Goal: Task Accomplishment & Management: Manage account settings

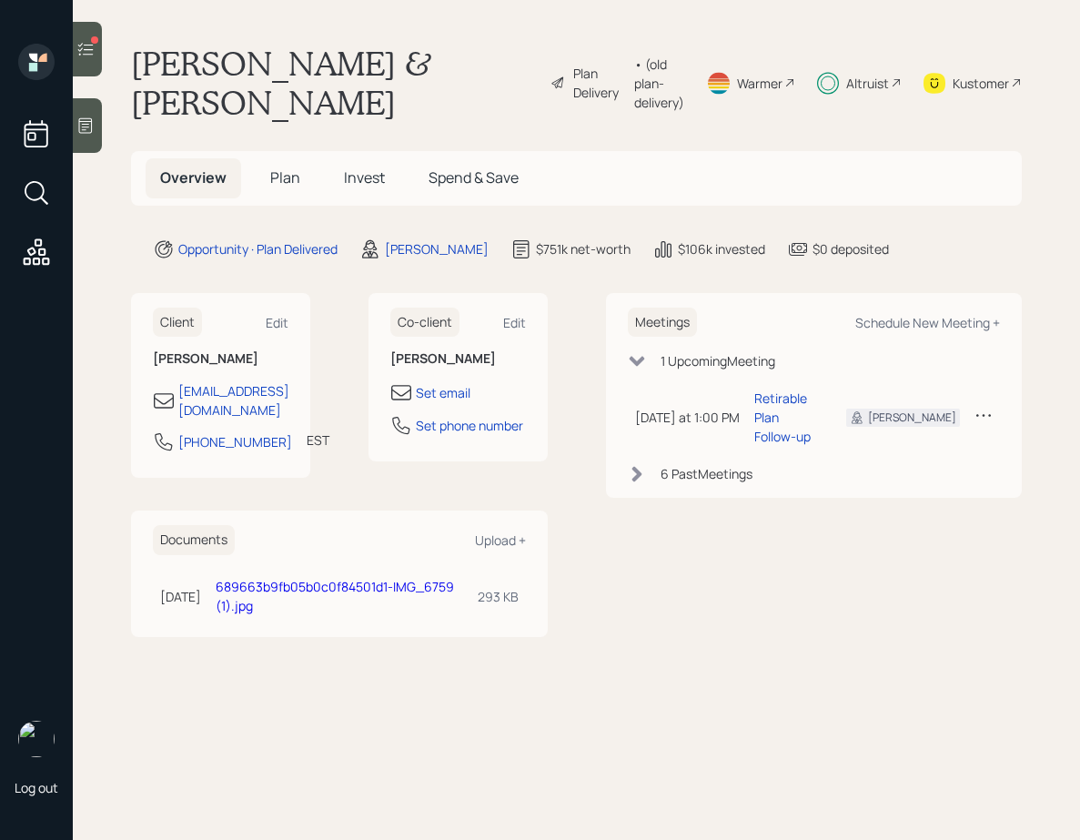
click at [368, 181] on span "Invest" at bounding box center [364, 177] width 41 height 20
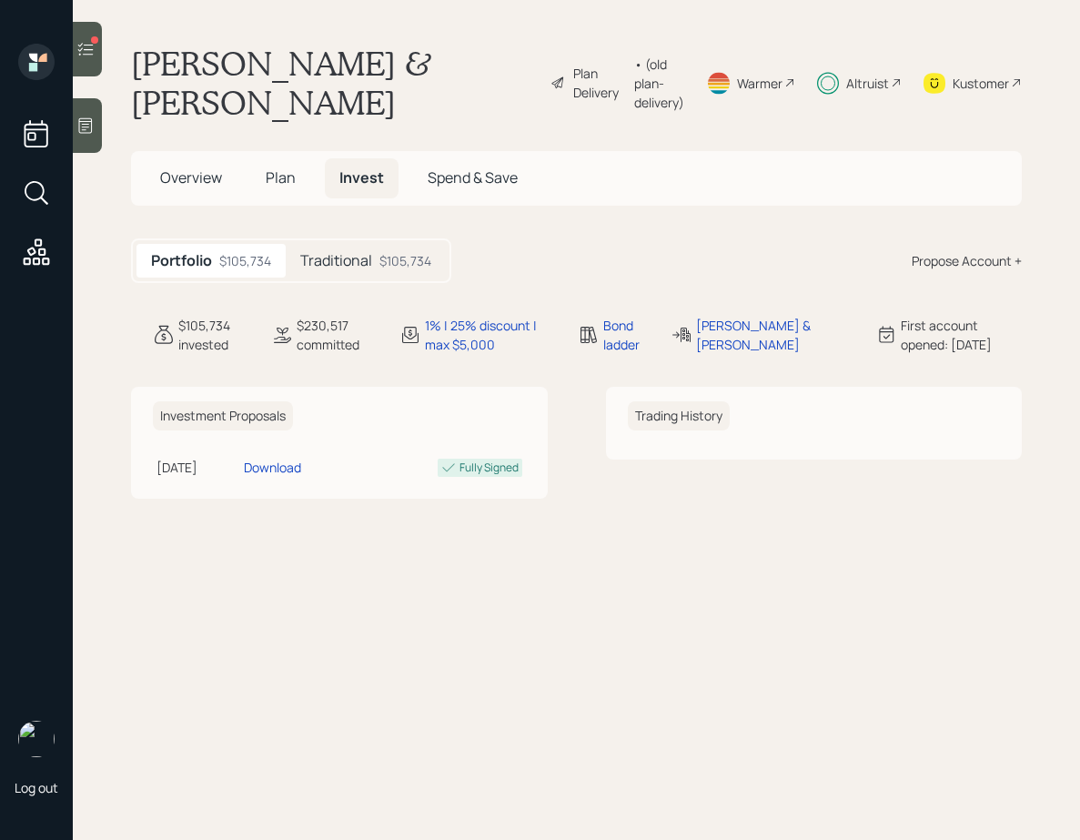
click at [368, 264] on h5 "Traditional" at bounding box center [336, 260] width 72 height 17
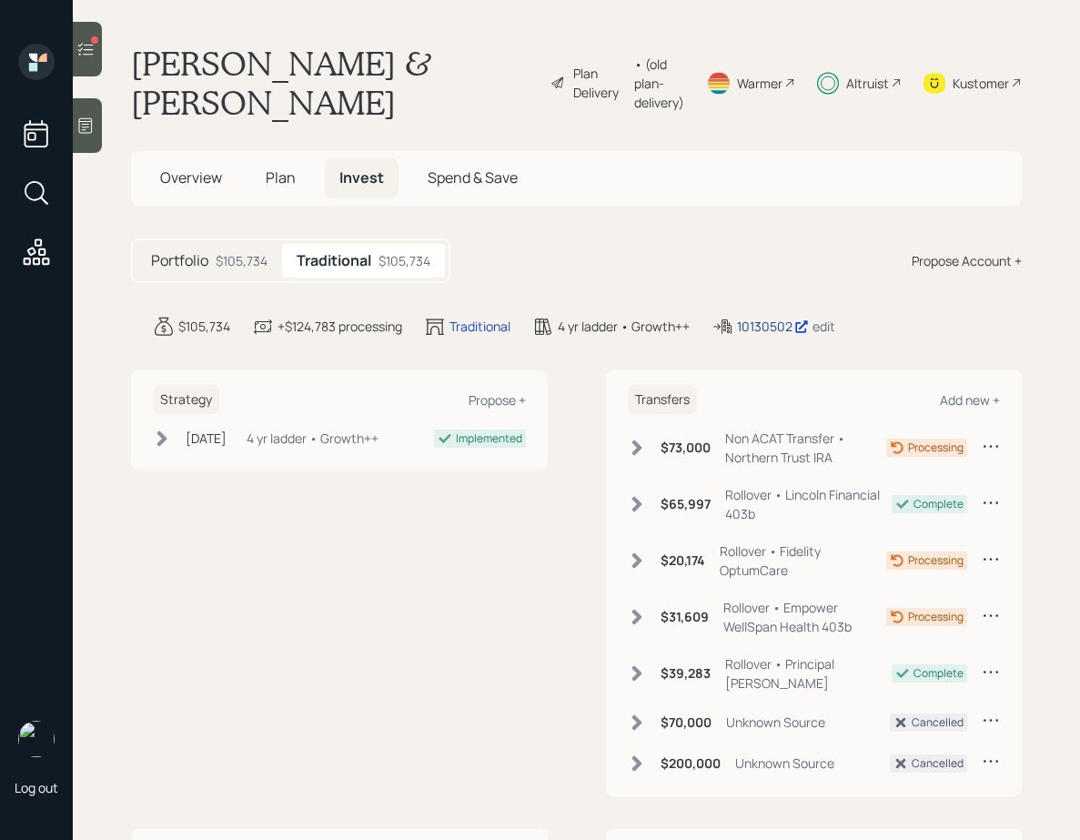
click at [771, 320] on div "10130502" at bounding box center [773, 326] width 72 height 19
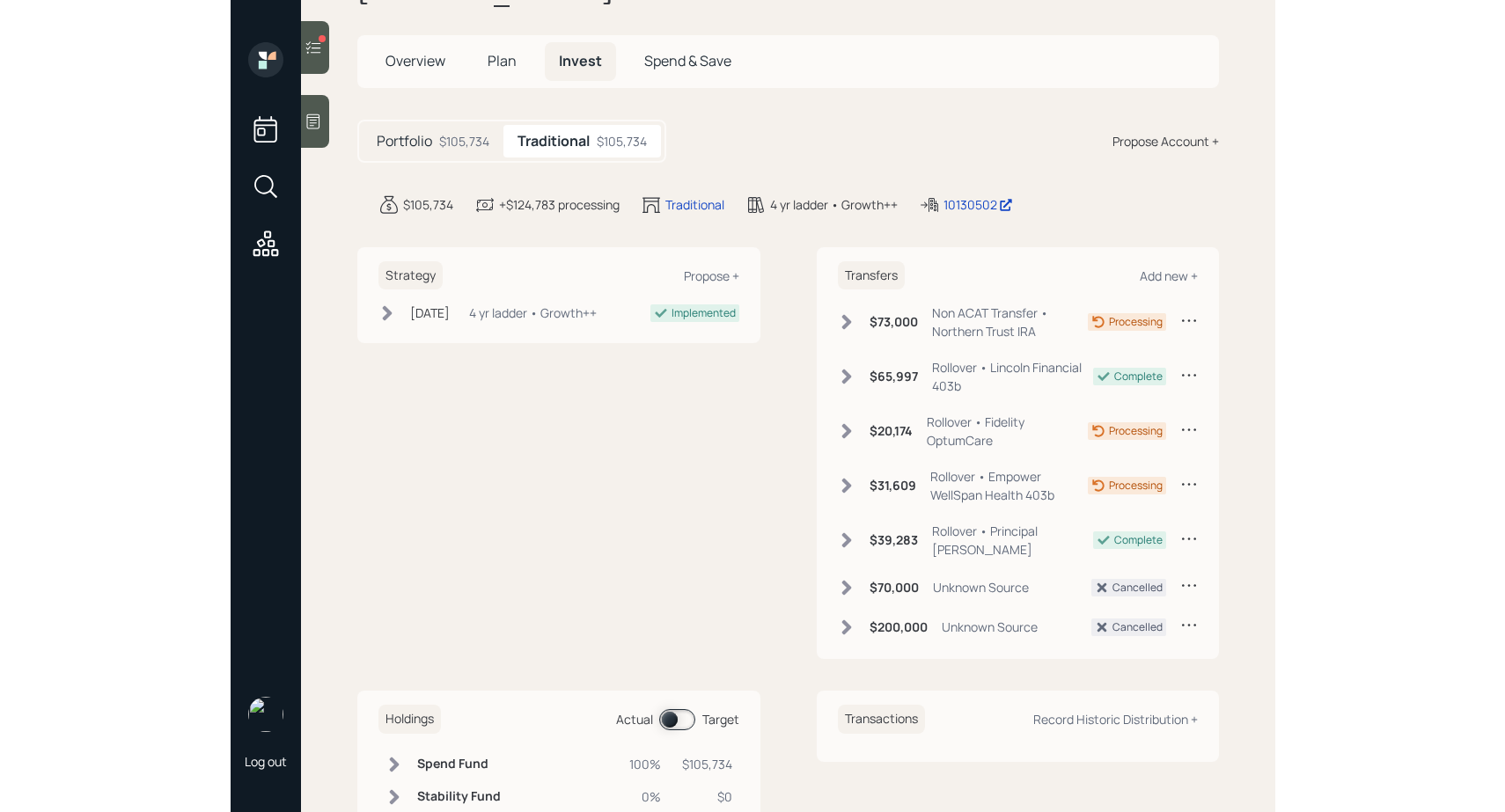
scroll to position [192, 0]
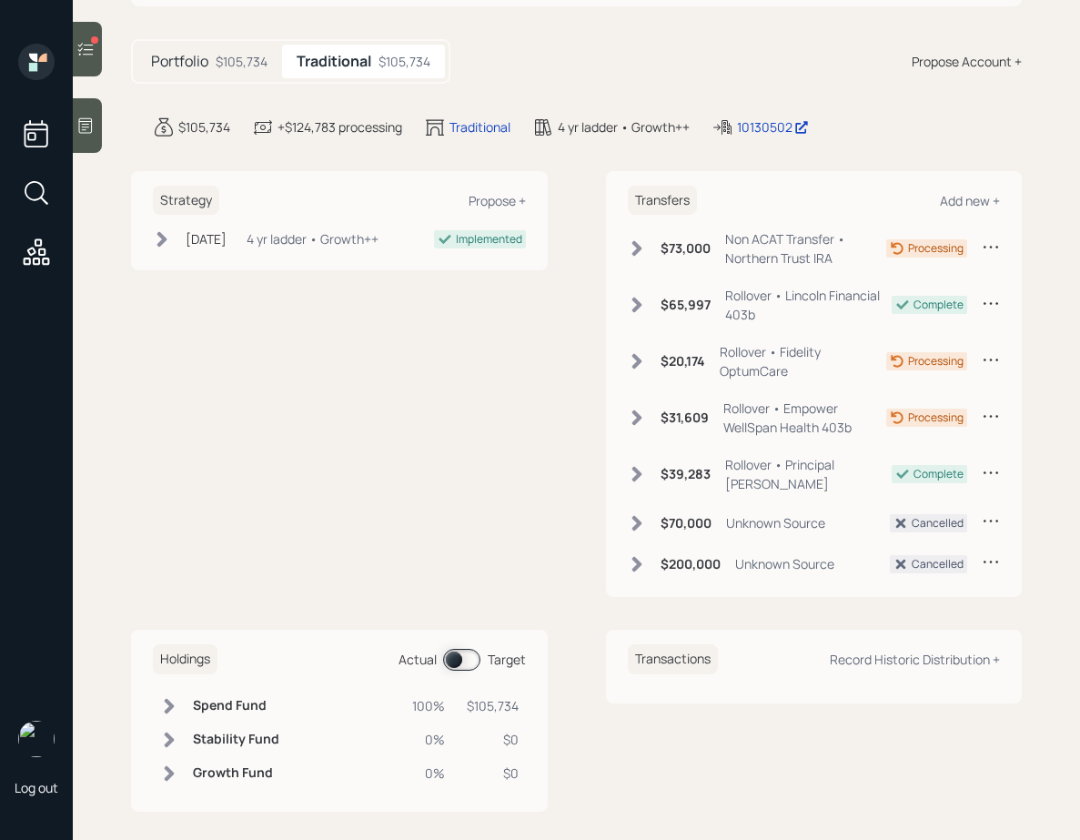
click at [461, 649] on span at bounding box center [461, 660] width 37 height 22
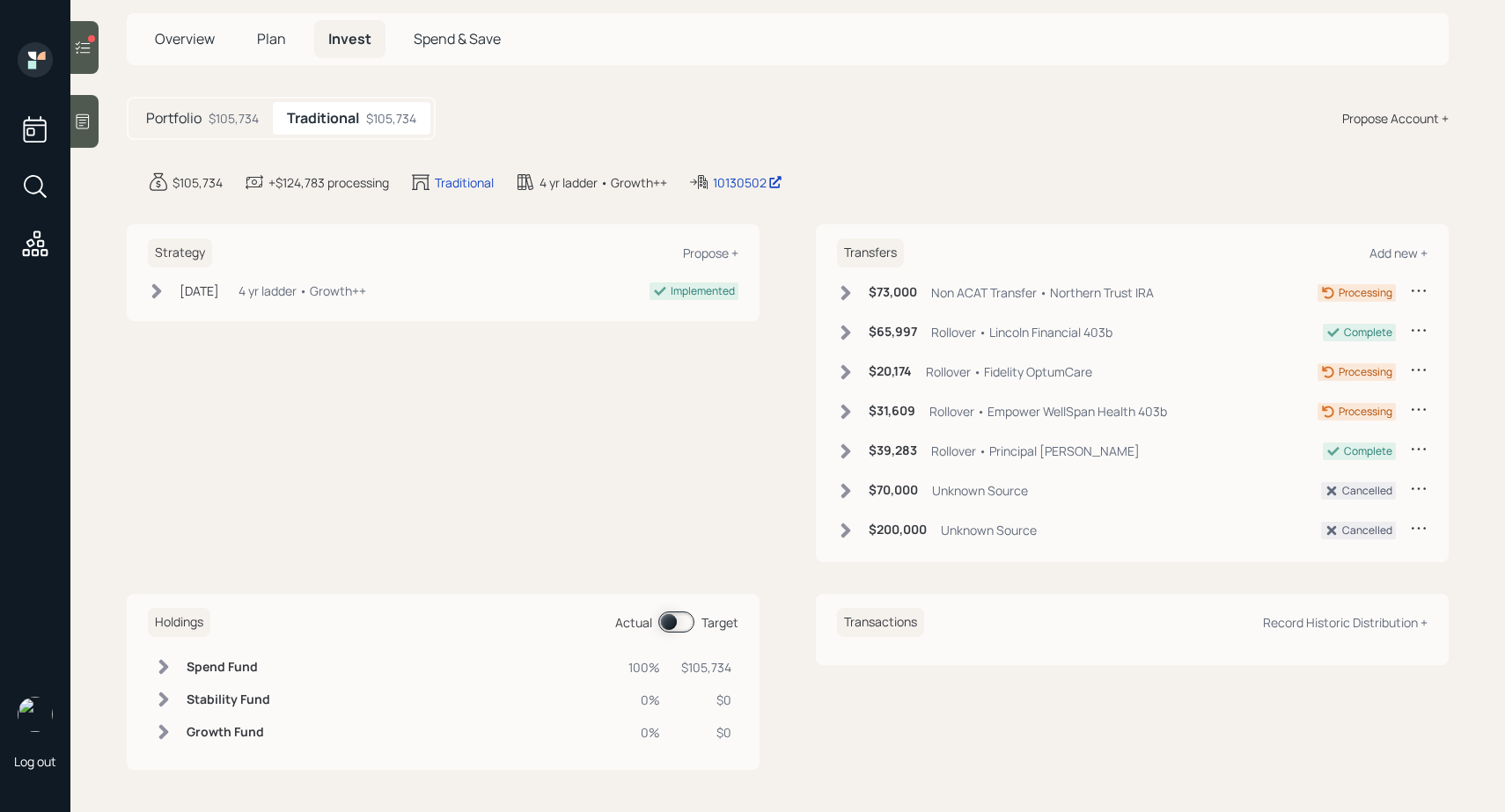
scroll to position [96, 0]
click at [93, 38] on div at bounding box center [91, 38] width 7 height 7
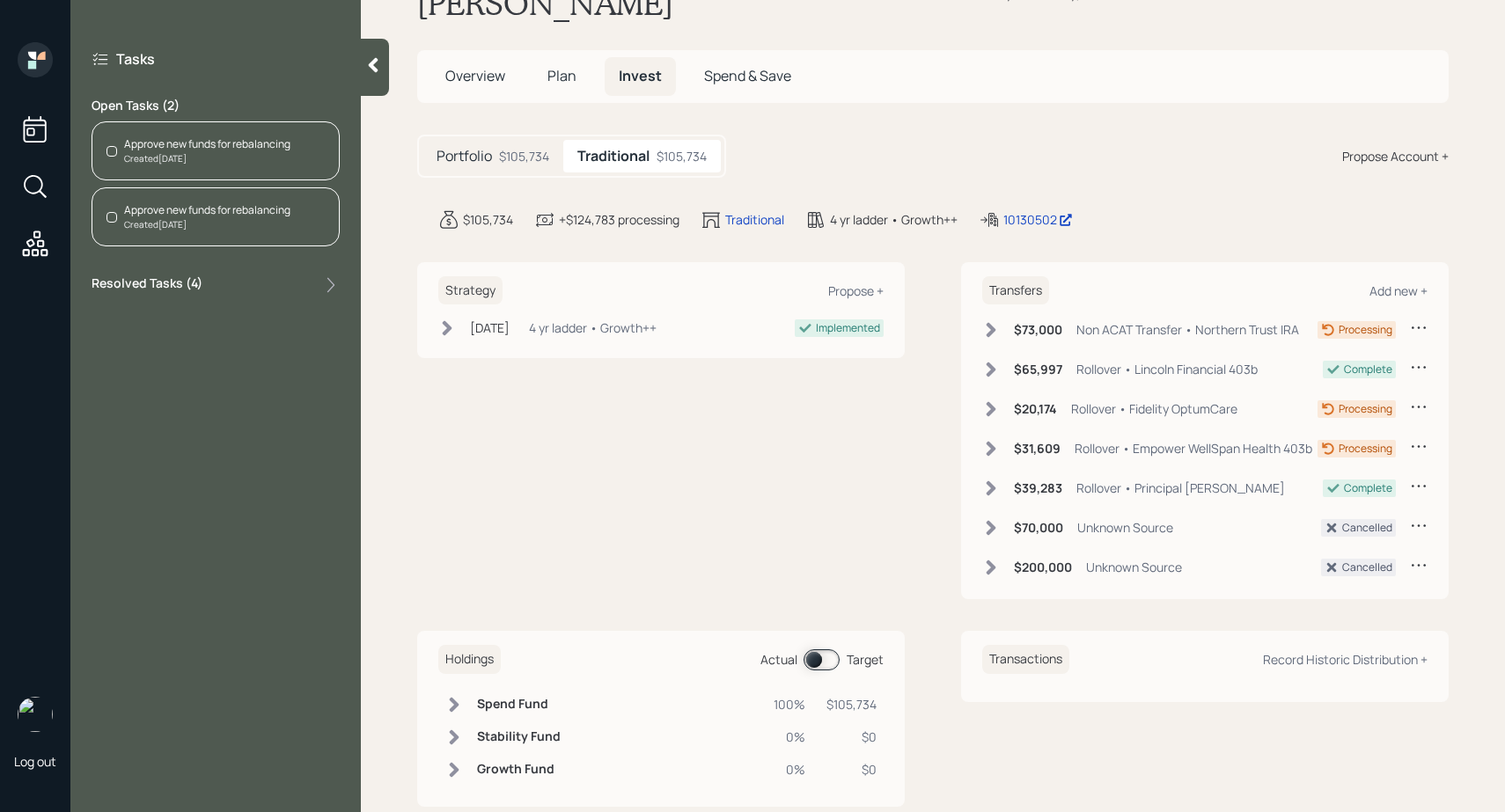
click at [211, 289] on div "Resolved Tasks ( 4 )" at bounding box center [216, 285] width 249 height 21
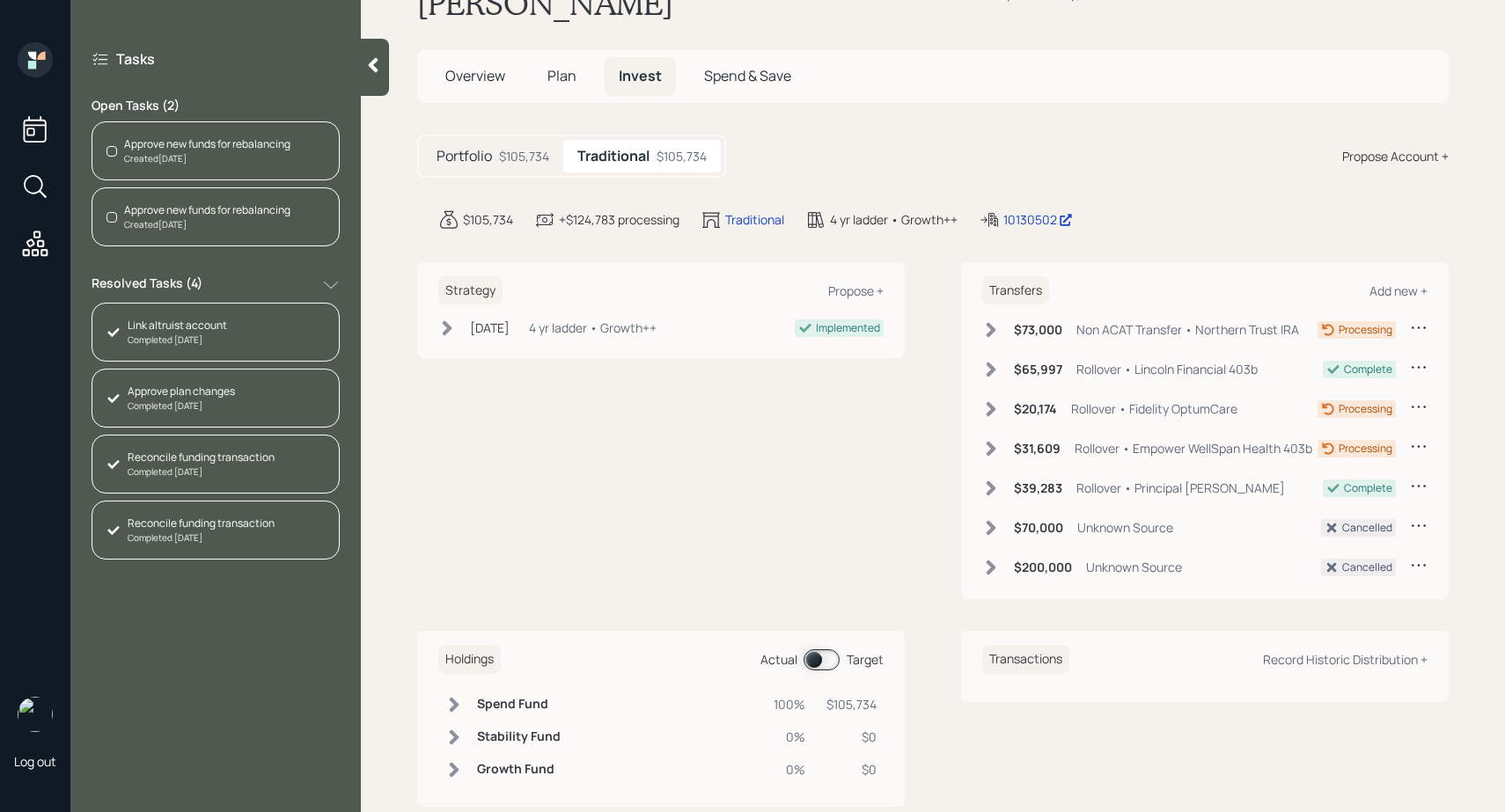
click at [212, 286] on div "Resolved Tasks ( 4 )" at bounding box center [216, 285] width 249 height 21
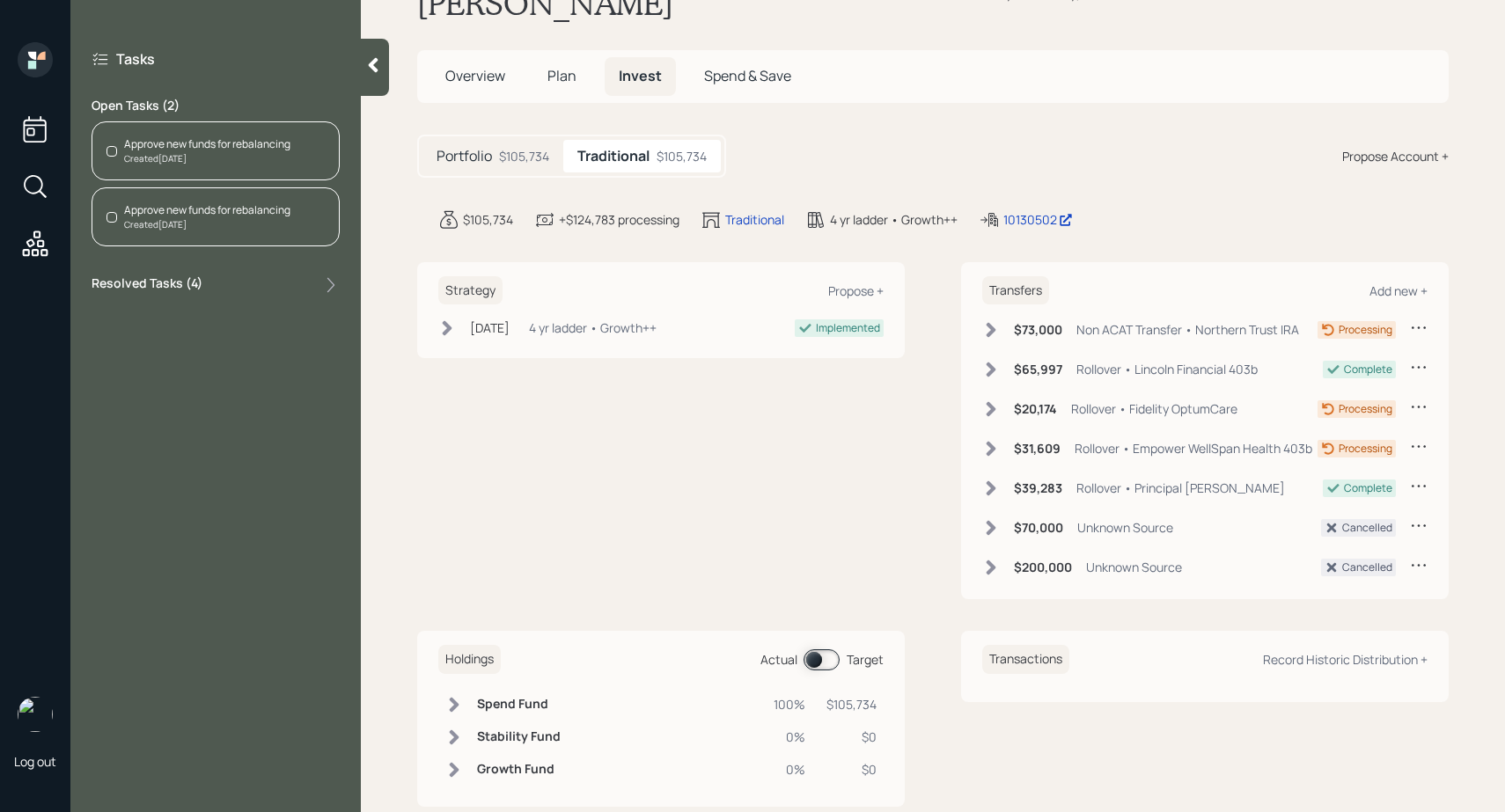
scroll to position [0, 0]
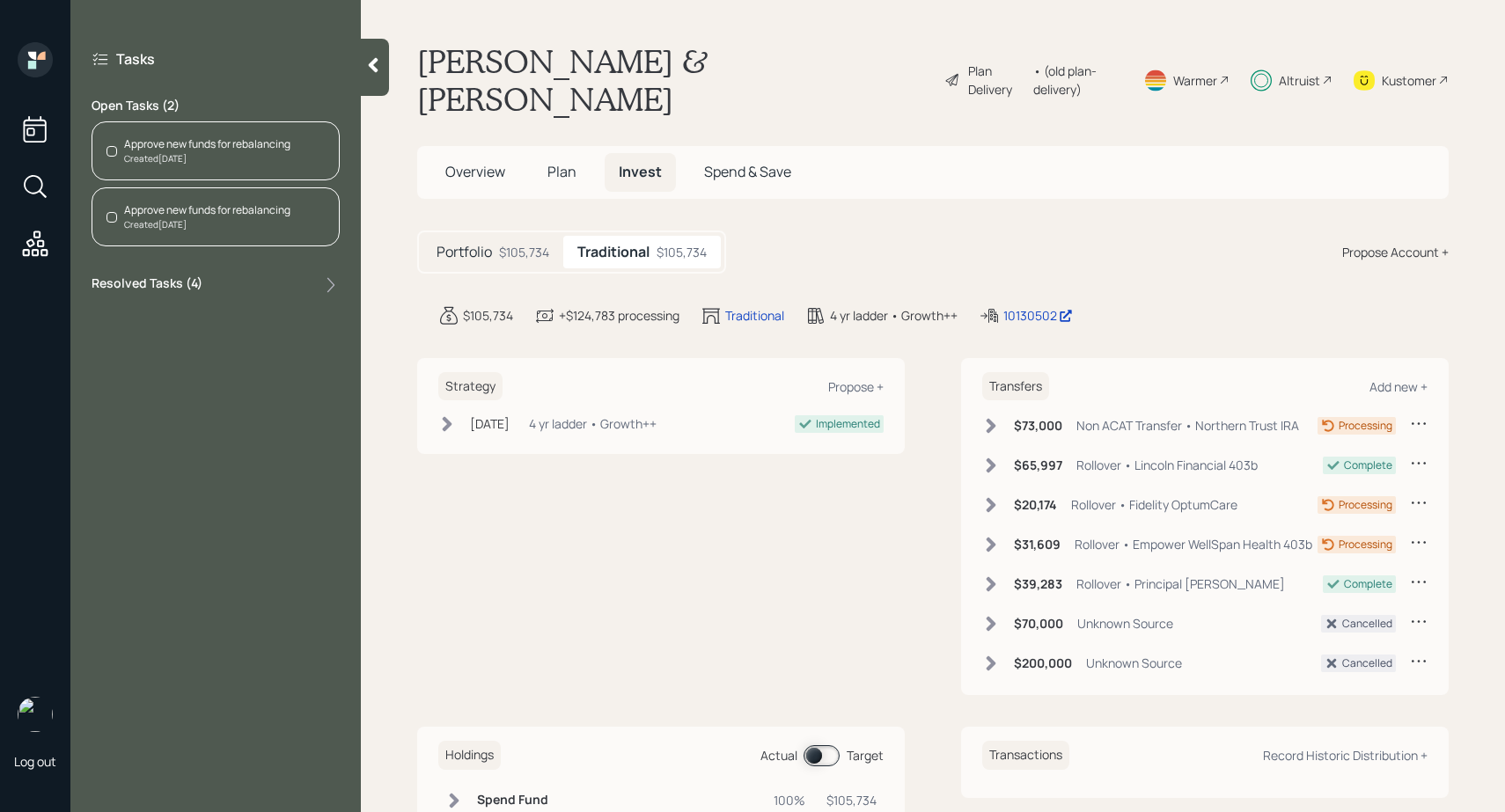
click at [45, 252] on icon at bounding box center [35, 244] width 32 height 32
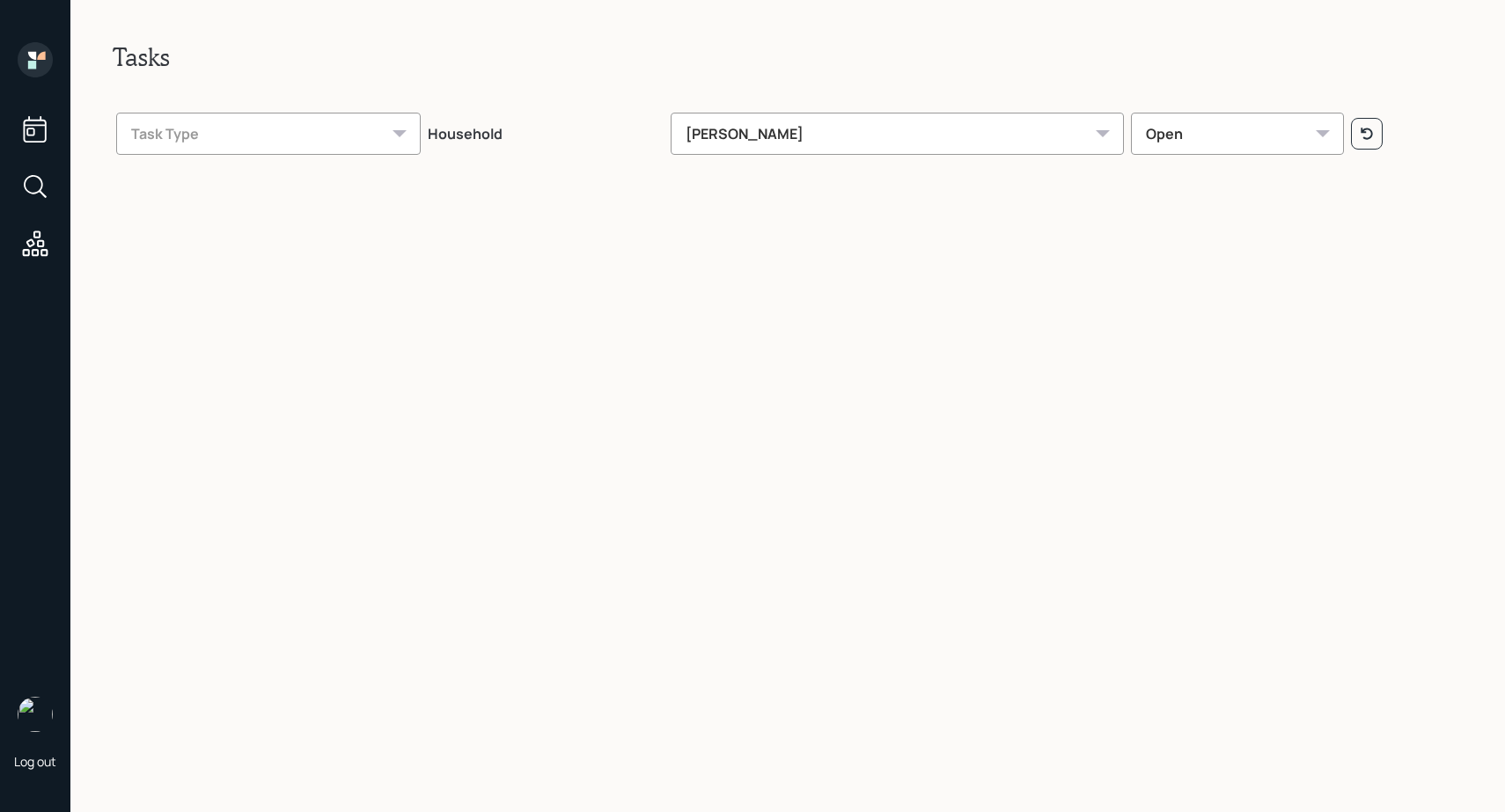
click at [667, 141] on th "Household" at bounding box center [545, 131] width 243 height 62
click at [735, 142] on div "[PERSON_NAME]" at bounding box center [897, 133] width 453 height 43
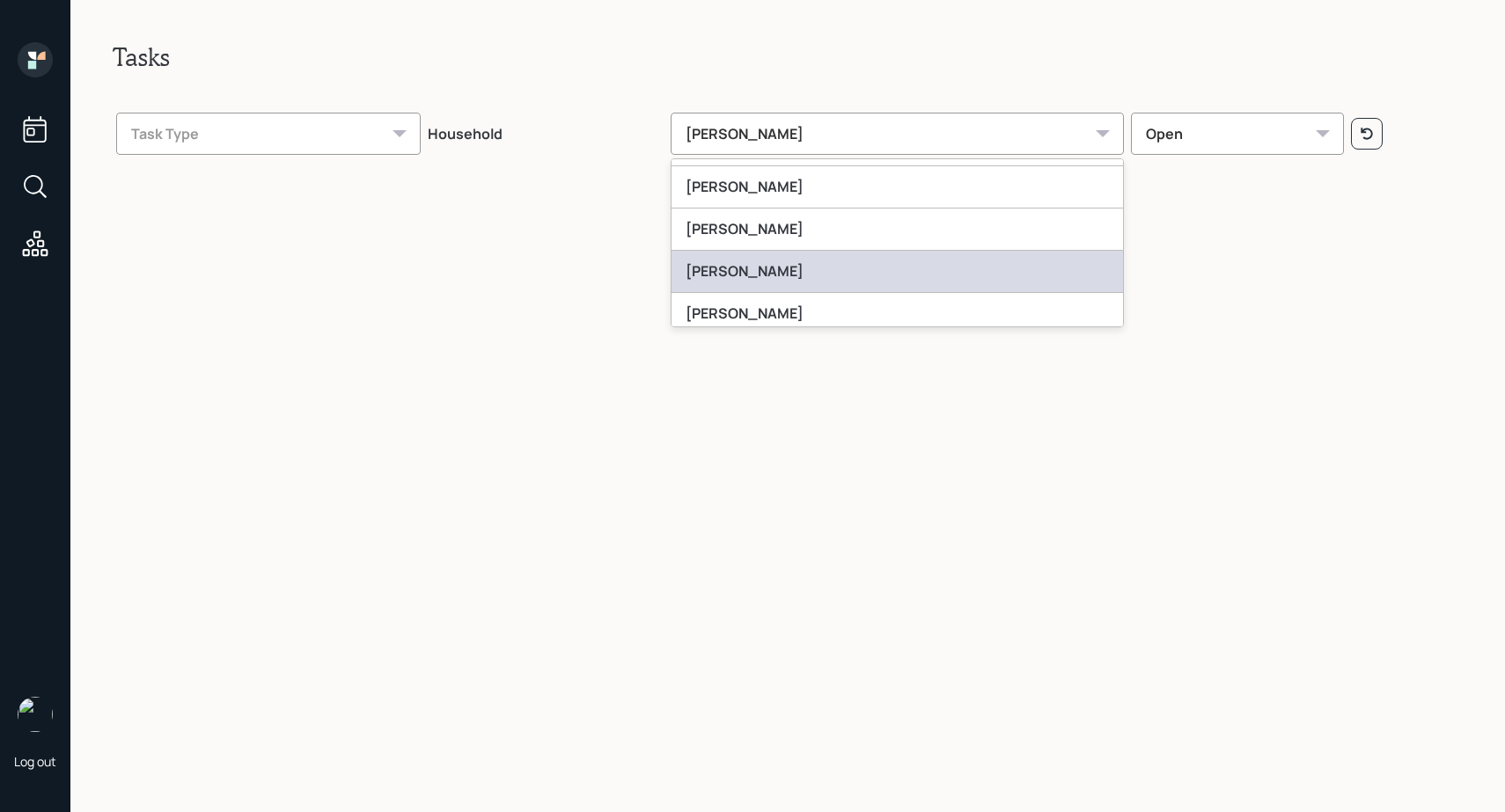
click at [775, 279] on div "[PERSON_NAME]" at bounding box center [897, 272] width 452 height 43
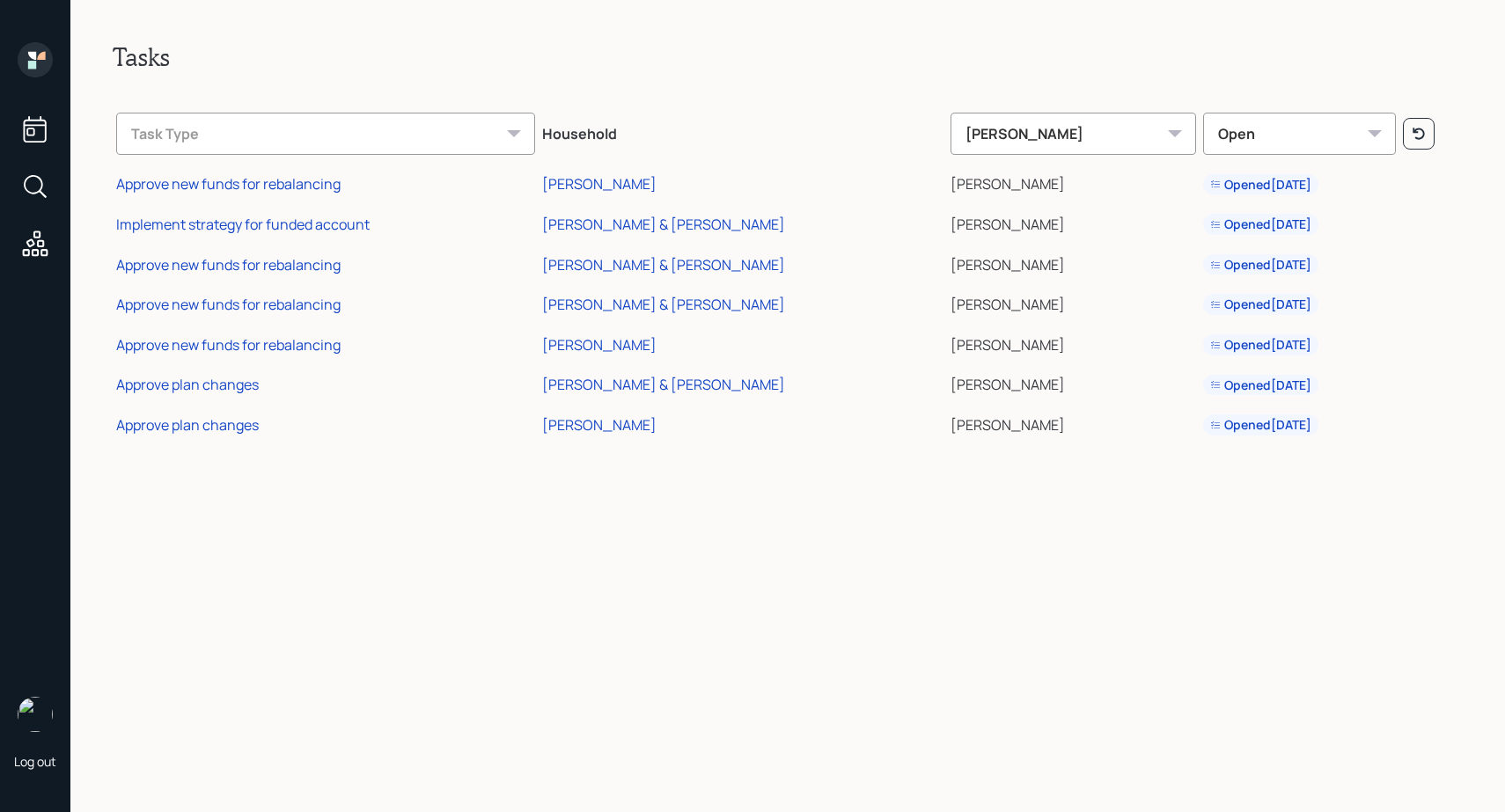
click at [30, 66] on icon at bounding box center [32, 65] width 8 height 8
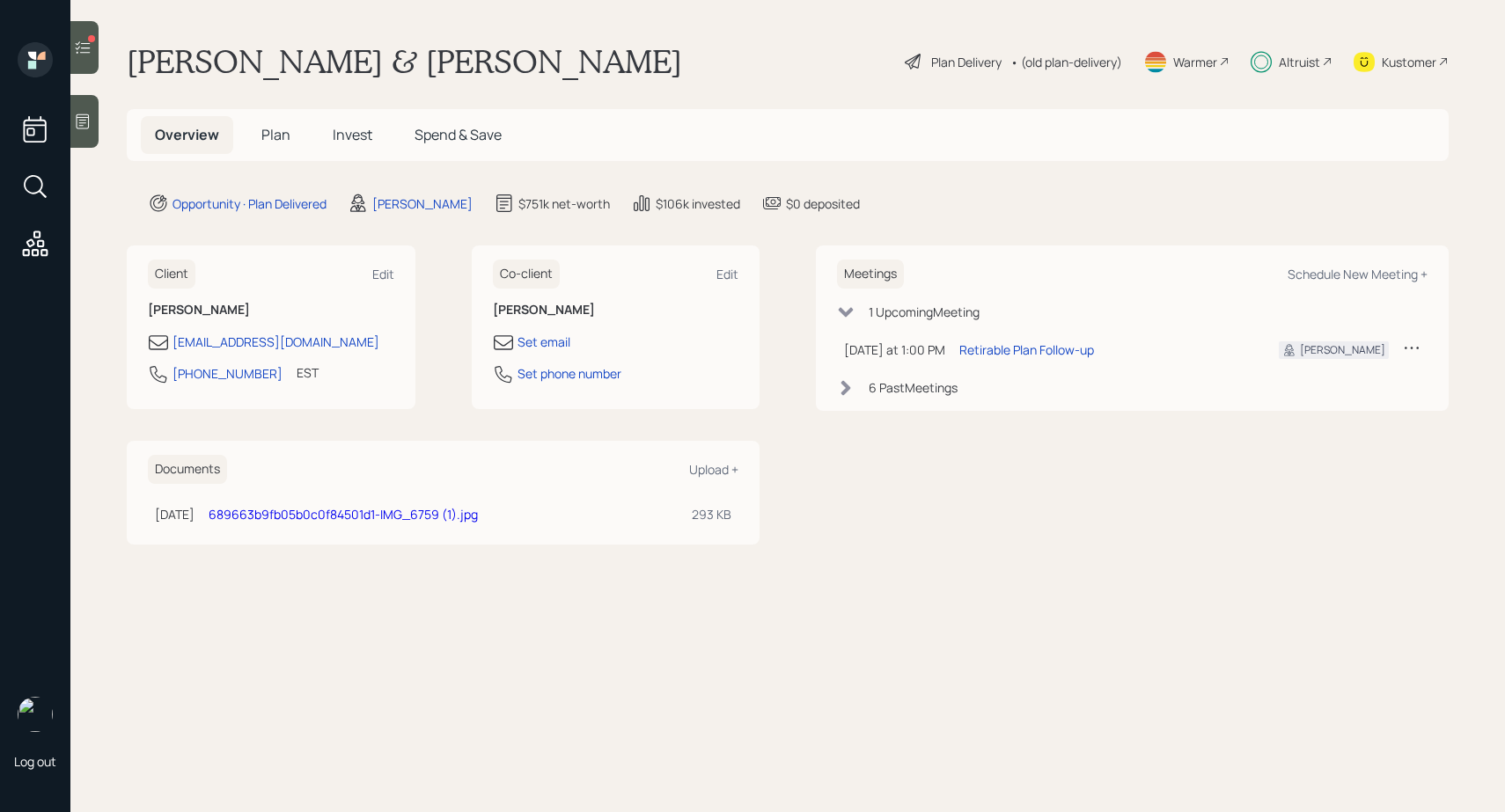
click at [92, 46] on icon at bounding box center [82, 47] width 17 height 17
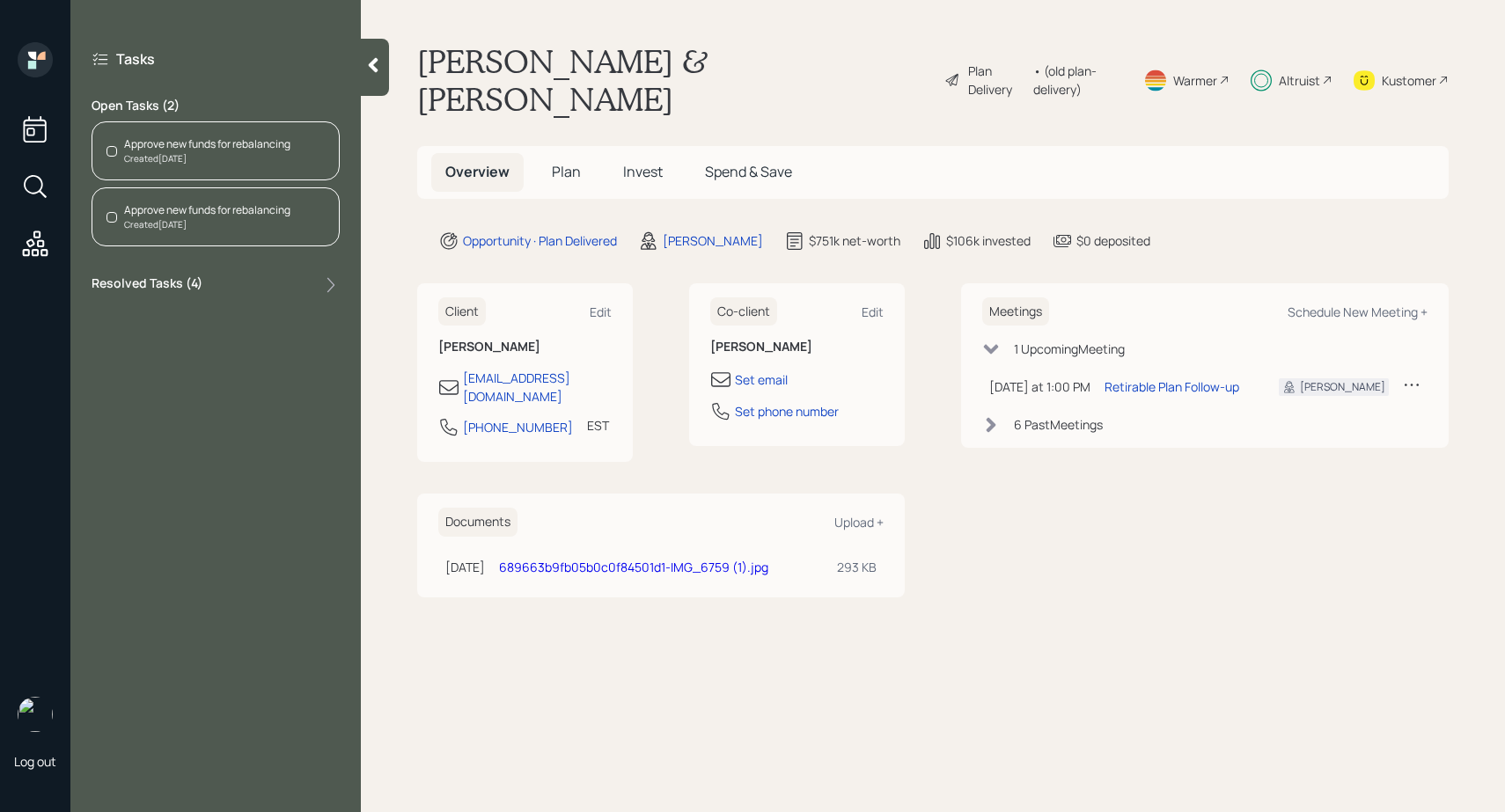
click at [151, 141] on div "Approve new funds for rebalancing" at bounding box center [207, 144] width 166 height 15
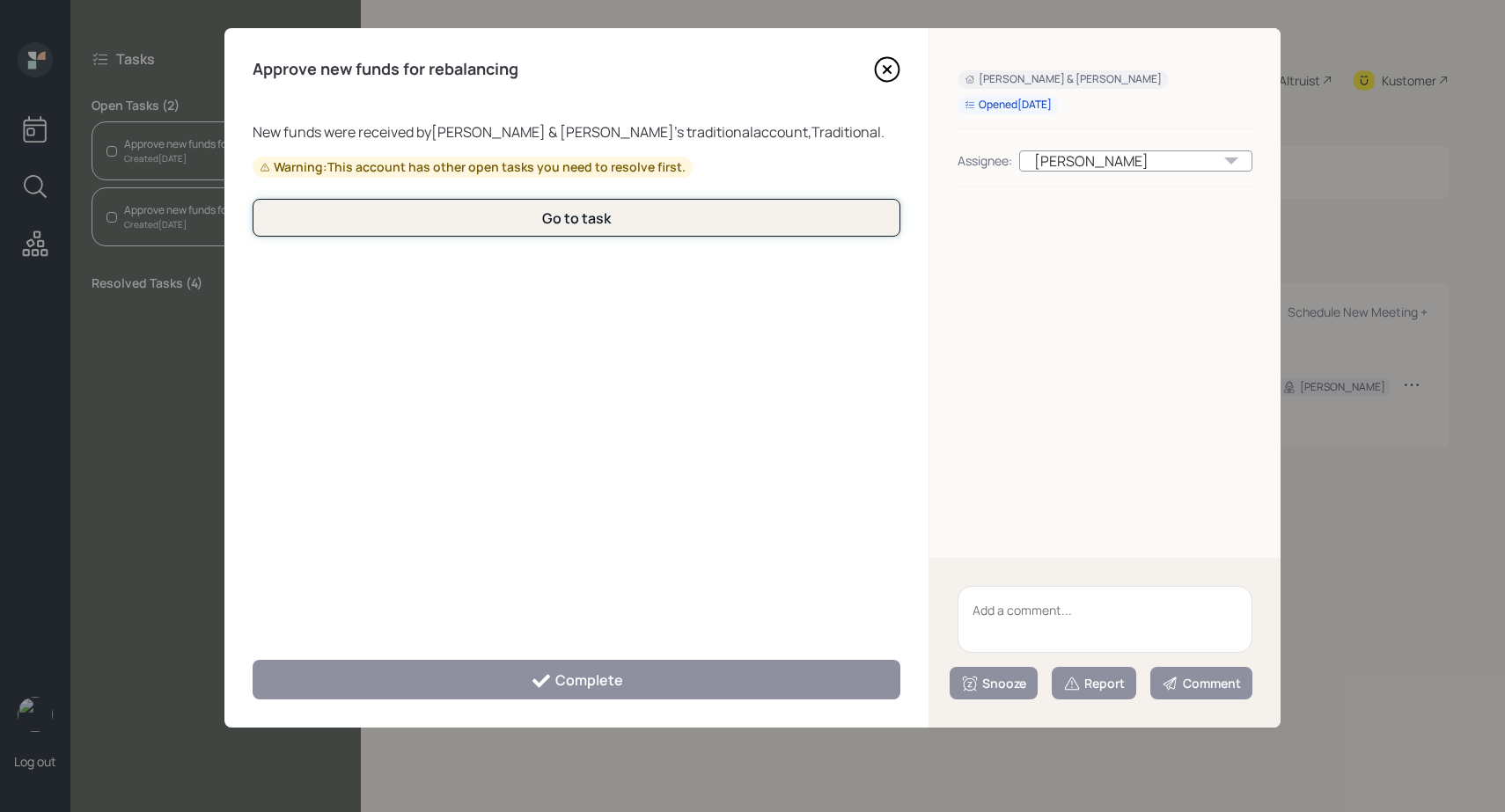
click at [594, 203] on button "Go to task" at bounding box center [576, 218] width 648 height 38
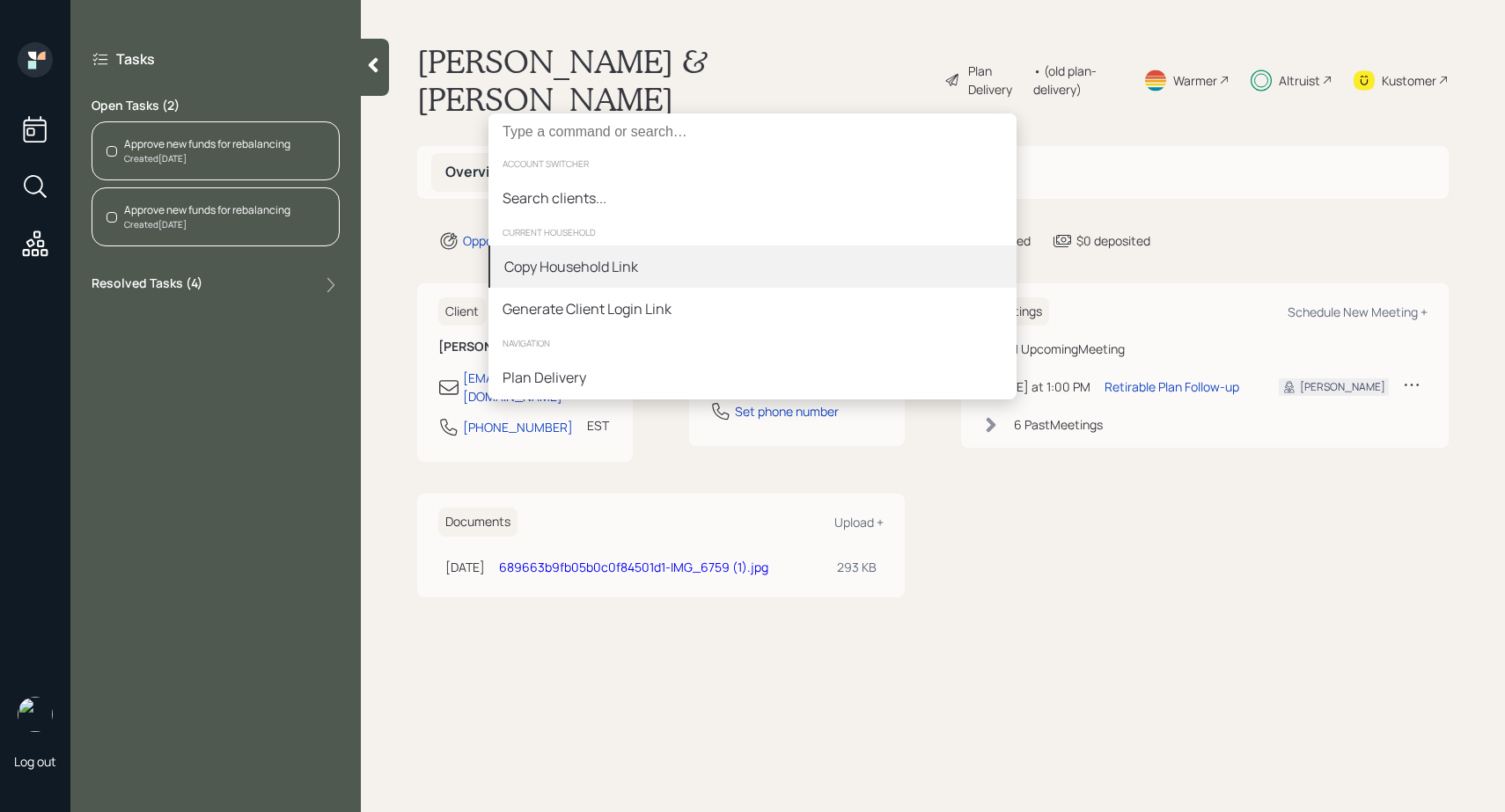
click at [539, 272] on div "Copy Household Link" at bounding box center [571, 267] width 133 height 21
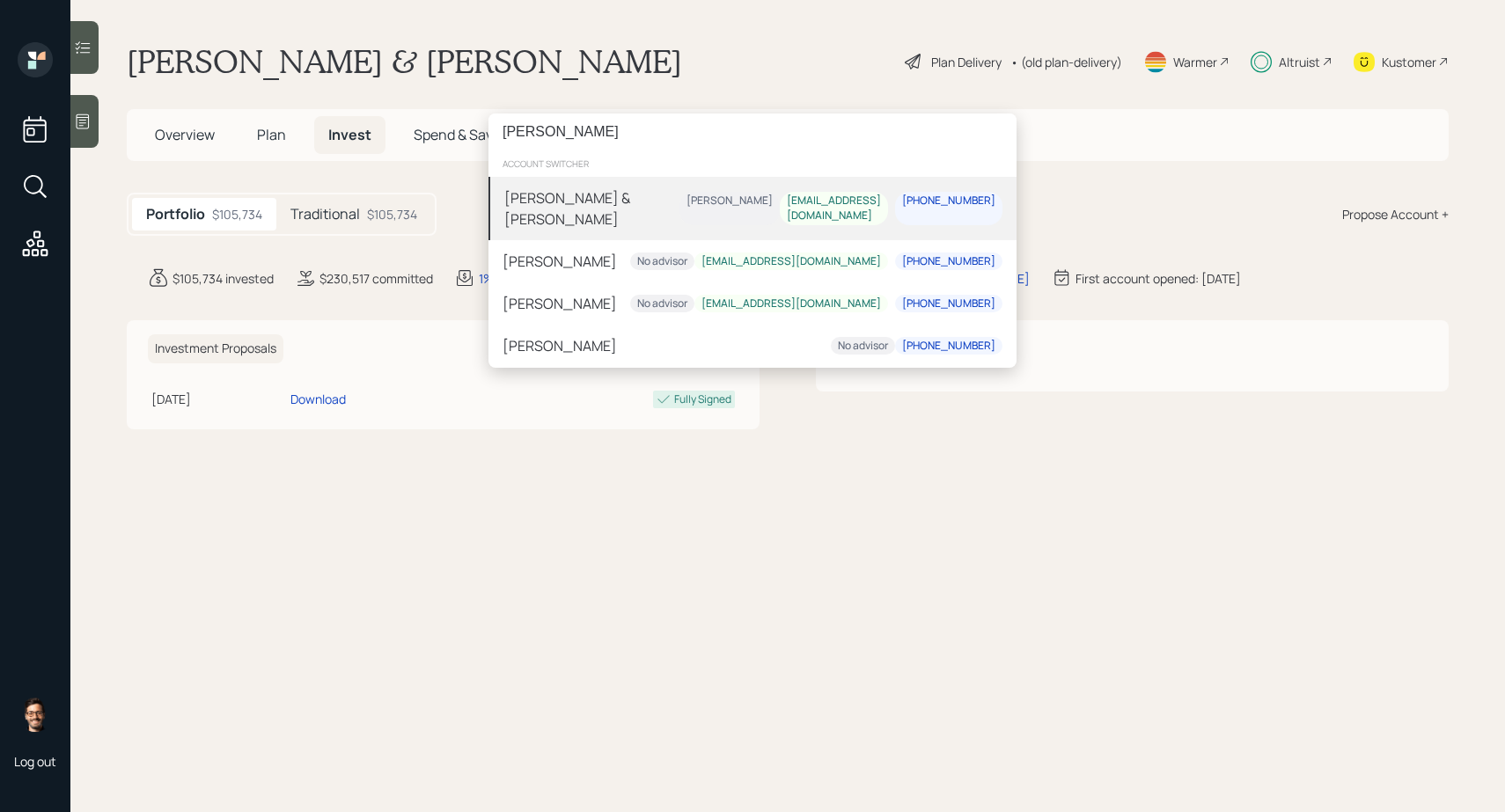
type input "robert bail"
